Goal: Obtain resource: Download file/media

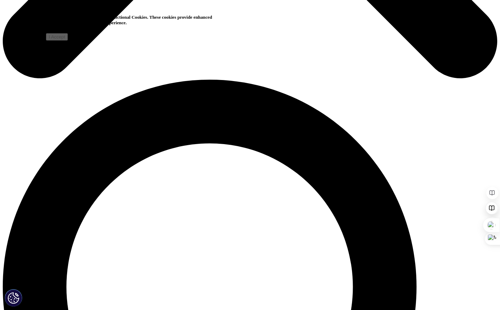
scroll to position [427, 0]
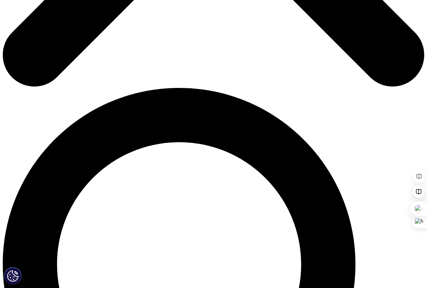
scroll to position [342, 0]
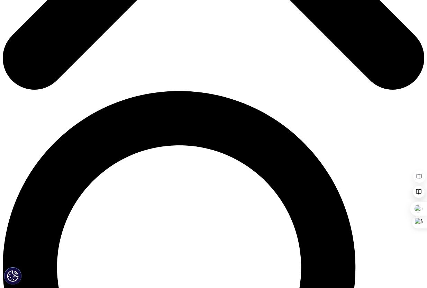
type input "Haruka"
type input "So"
type input "[DOMAIN_NAME][EMAIL_ADDRESS][PERSON_NAME][DOMAIN_NAME]"
type input "[PERSON_NAME] and Company"
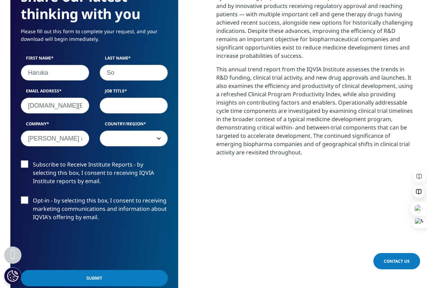
select select "[GEOGRAPHIC_DATA]"
click at [125, 112] on input "Job Title" at bounding box center [134, 106] width 69 height 16
type input "Manager"
click at [23, 166] on label "Subscribe to Receive Institute Reports - by selecting this box, I consent to re…" at bounding box center [94, 175] width 147 height 29
click at [33, 161] on input "Subscribe to Receive Institute Reports - by selecting this box, I consent to re…" at bounding box center [33, 161] width 0 height 0
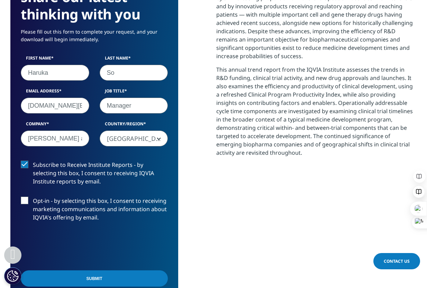
click at [79, 278] on input "Submit" at bounding box center [94, 278] width 147 height 16
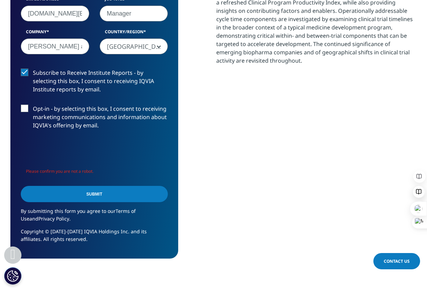
scroll to position [435, 0]
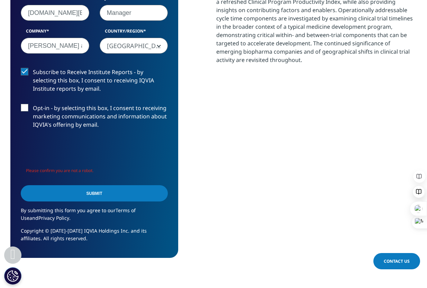
click at [94, 196] on input "Submit" at bounding box center [94, 193] width 147 height 16
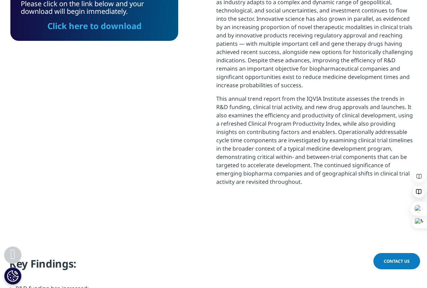
scroll to position [237, 0]
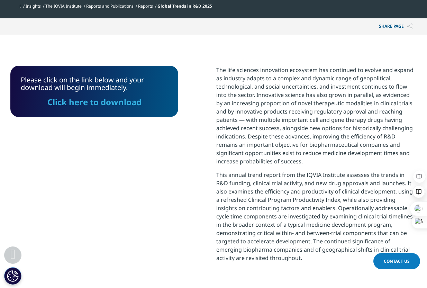
click at [99, 105] on link "Click here to download" at bounding box center [94, 101] width 94 height 11
